Goal: Communication & Community: Ask a question

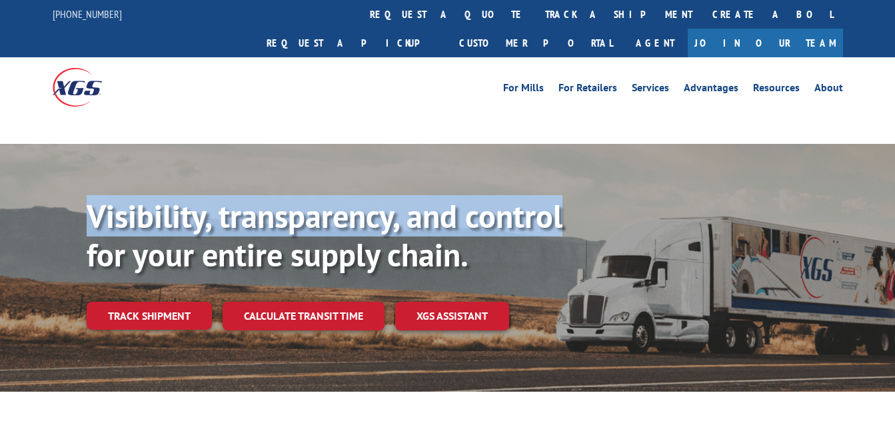
scroll to position [0, 11]
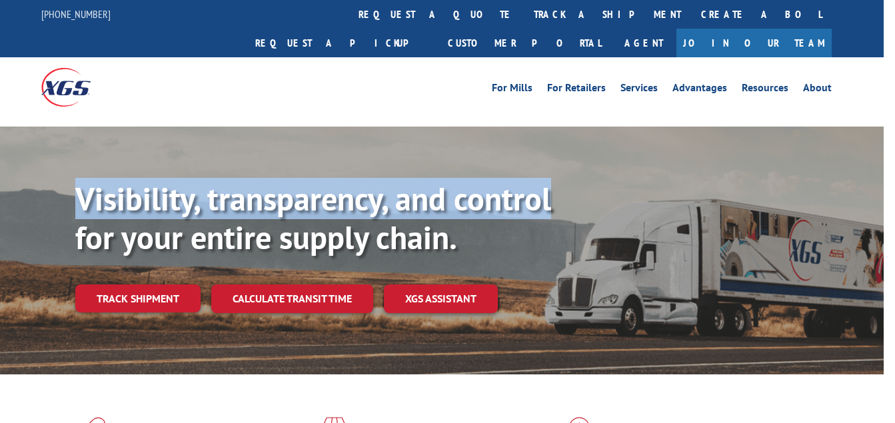
drag, startPoint x: 0, startPoint y: 0, endPoint x: 896, endPoint y: 119, distance: 903.6
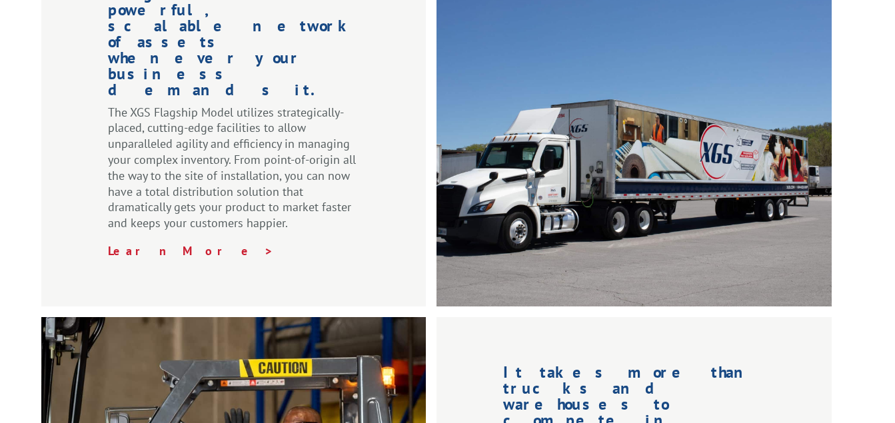
scroll to position [2209, 11]
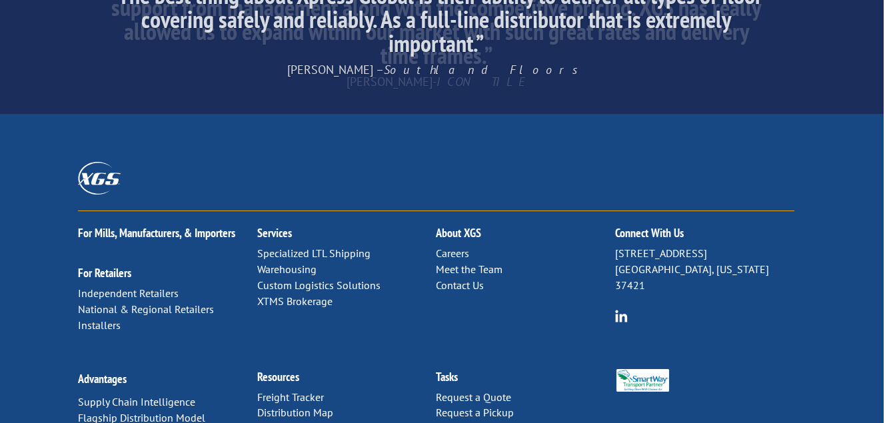
click at [450, 279] on link "Contact Us" at bounding box center [460, 285] width 48 height 13
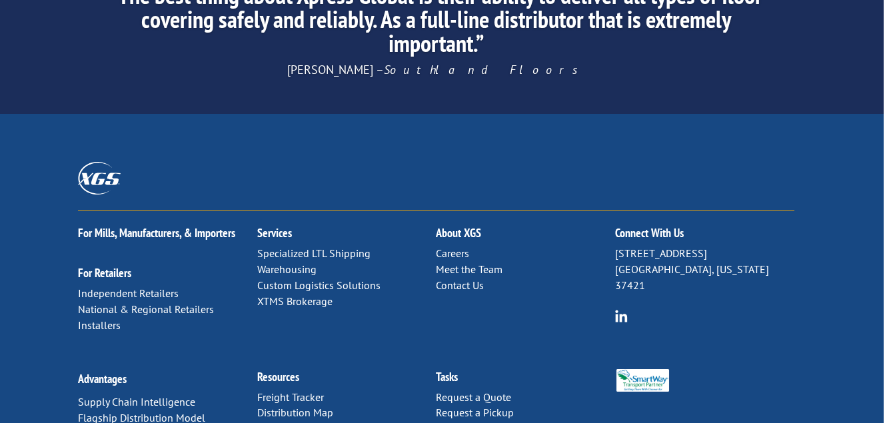
click at [450, 279] on link "Contact Us" at bounding box center [460, 285] width 48 height 13
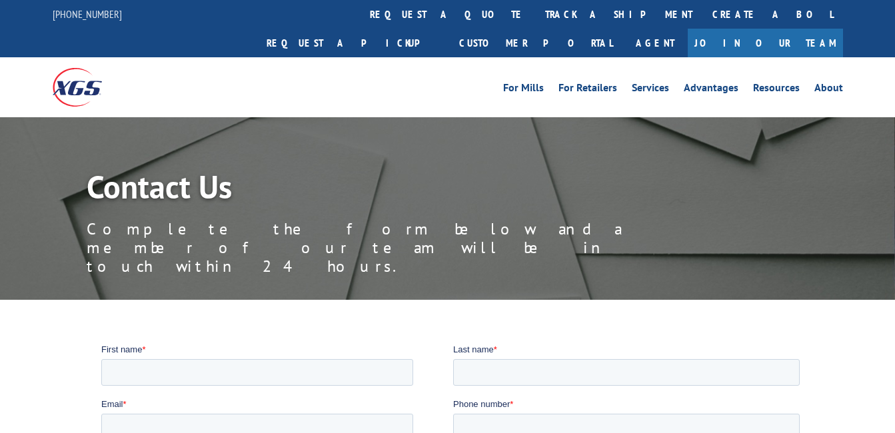
scroll to position [165, 0]
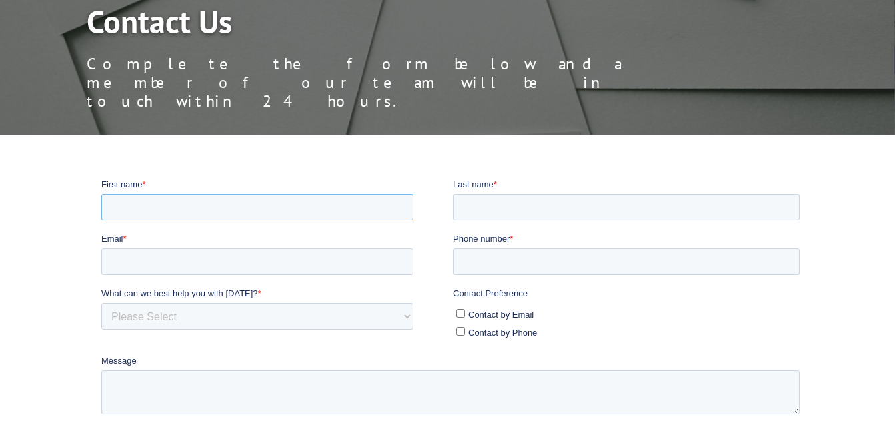
click at [326, 205] on input "First name *" at bounding box center [257, 206] width 312 height 27
type input "Matheus"
click at [529, 197] on input "Last name *" at bounding box center [626, 206] width 347 height 27
click at [527, 211] on input "Last name *" at bounding box center [626, 206] width 347 height 27
type input "Mbundu"
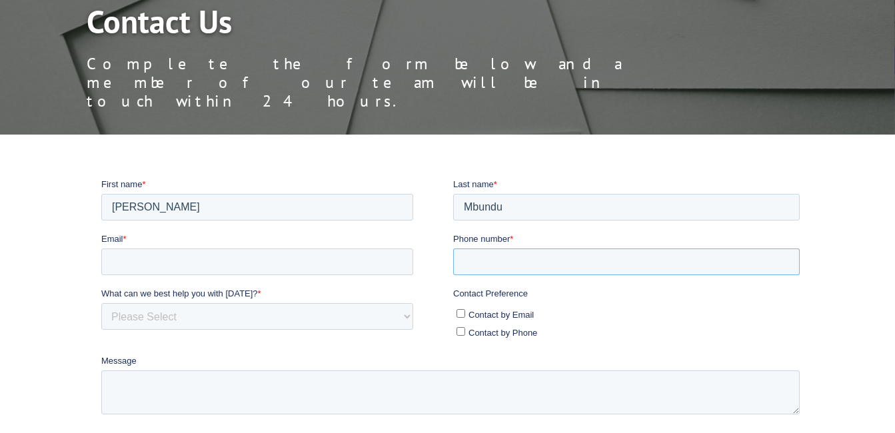
click at [502, 267] on input "Phone number *" at bounding box center [626, 261] width 347 height 27
type input "+264813612089"
type input "0813612089"
click at [347, 253] on input "Email *" at bounding box center [257, 261] width 312 height 27
type input "matheusjstar@gmail.com"
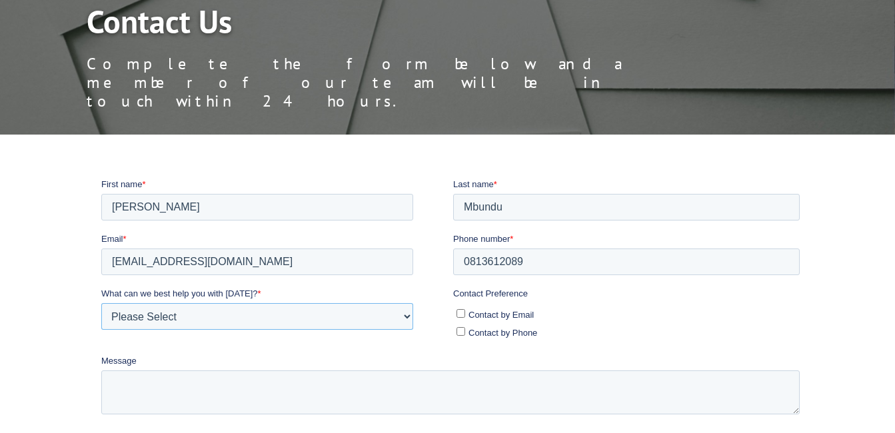
click at [260, 319] on select "Please Select Quoting, Opening New Account, or New Business Opportunity Shipmen…" at bounding box center [257, 316] width 312 height 27
select select "Sales"
click at [101, 303] on select "Please Select Quoting, Opening New Account, or New Business Opportunity Shipmen…" at bounding box center [257, 316] width 312 height 27
click at [518, 312] on span "Contact by Email" at bounding box center [501, 314] width 65 height 10
click at [465, 312] on input "Contact by Email" at bounding box center [461, 313] width 9 height 9
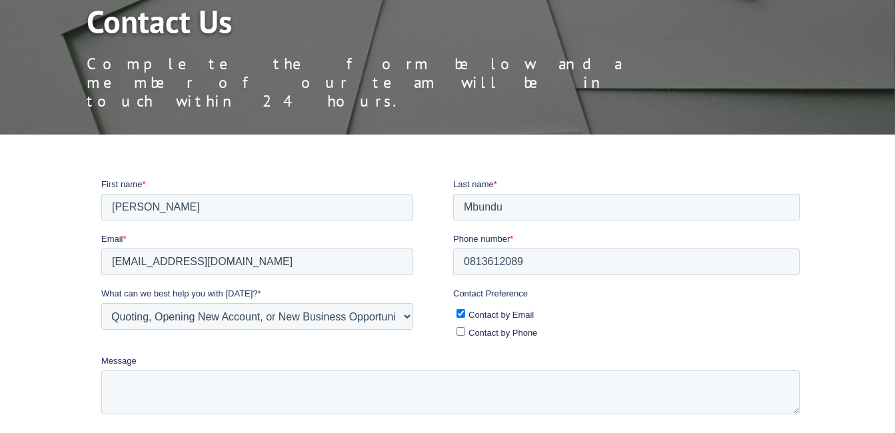
checkbox input "true"
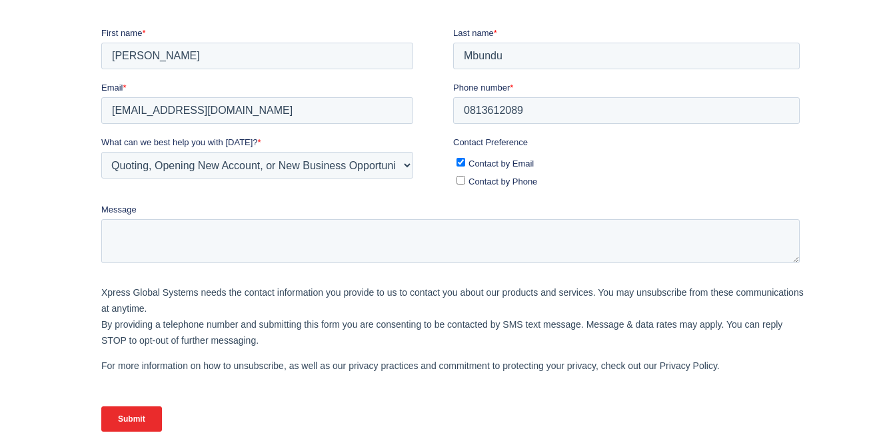
scroll to position [321, 0]
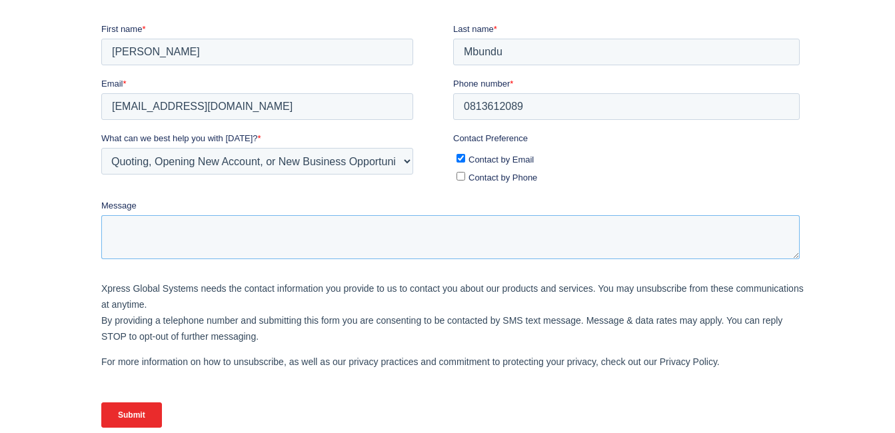
paste textarea "Good morning, Trusting that this mail finds you very well and also in good heal…"
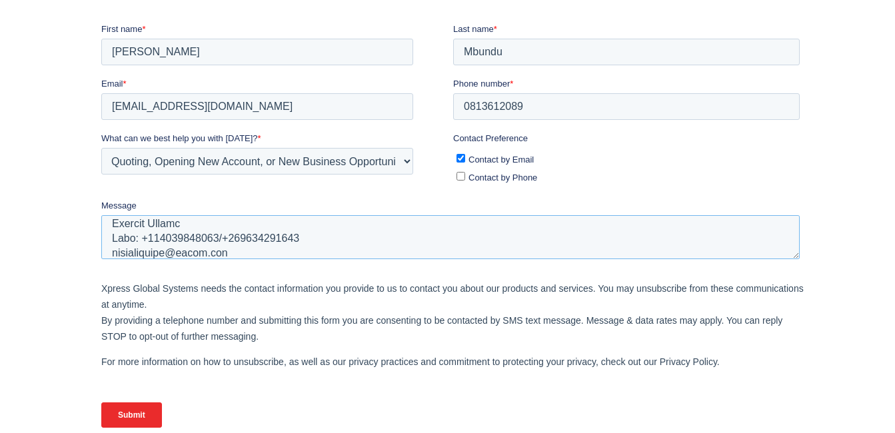
type textarea "Good morning, Trusting that this mail finds you very well and also in good heal…"
click at [150, 409] on input "Submit" at bounding box center [131, 414] width 61 height 25
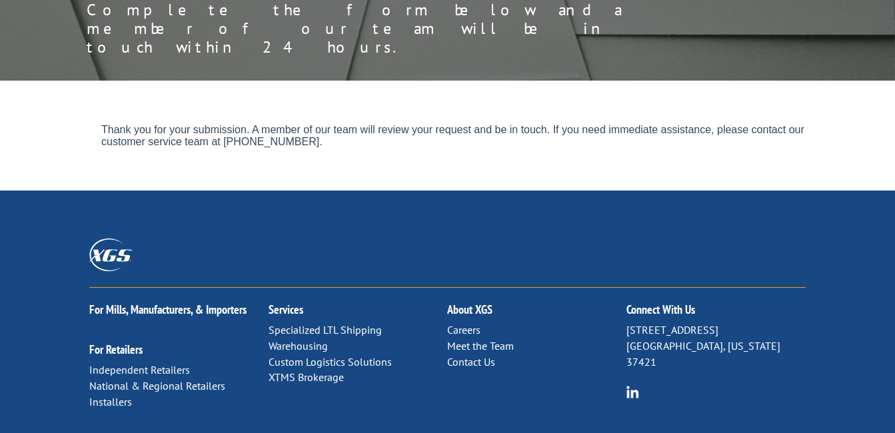
scroll to position [110, 0]
